Goal: Check status

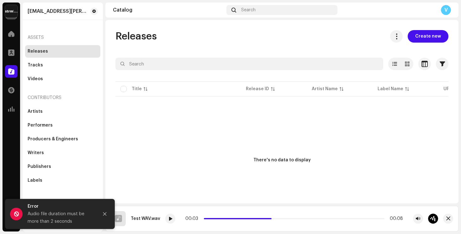
click at [18, 16] on navigation-account-switch "[EMAIL_ADDRESS][PERSON_NAME][DOMAIN_NAME]" at bounding box center [12, 12] width 18 height 18
click at [16, 14] on img at bounding box center [11, 11] width 13 height 13
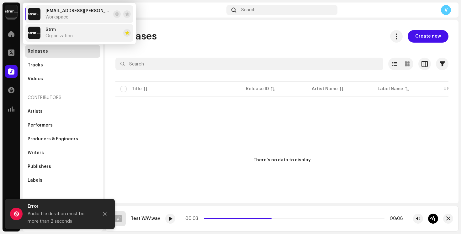
click at [57, 37] on span "Organization" at bounding box center [58, 36] width 27 height 5
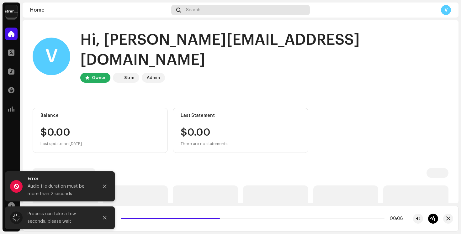
click at [198, 11] on span "Search" at bounding box center [193, 10] width 14 height 5
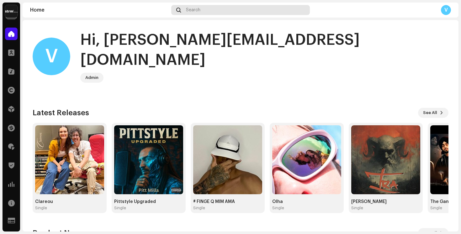
click at [246, 9] on div "Search" at bounding box center [240, 10] width 138 height 10
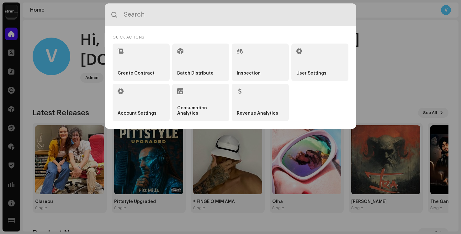
click at [197, 16] on input "text" at bounding box center [230, 14] width 251 height 23
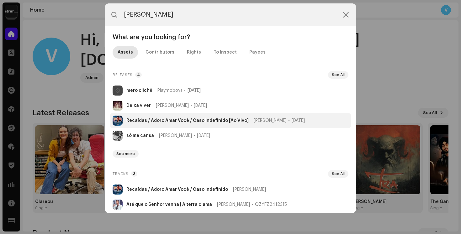
type input "[PERSON_NAME]"
click at [144, 118] on strong "Recaídas / Adoro Amar Você / Caso Indefinido [Ao Vivo]" at bounding box center [187, 120] width 122 height 5
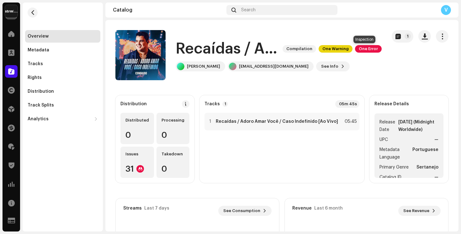
click at [360, 49] on span "One Error" at bounding box center [368, 49] width 27 height 8
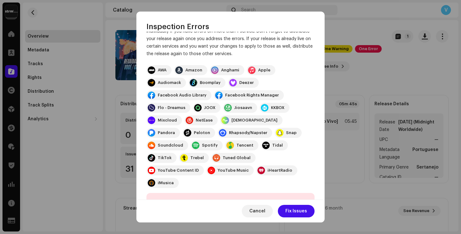
scroll to position [180, 0]
